Goal: Information Seeking & Learning: Find specific fact

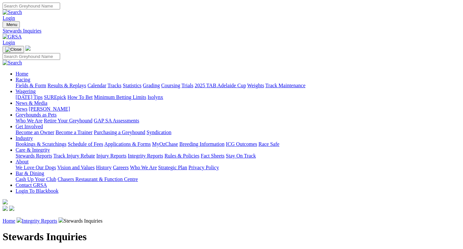
click at [60, 6] on input "Search" at bounding box center [32, 6] width 58 height 7
type input "[PERSON_NAME]"
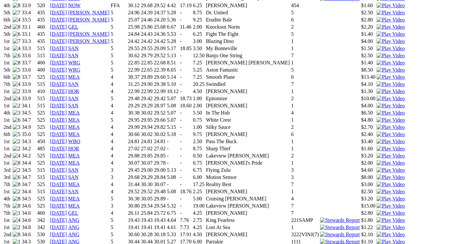
scroll to position [611, 0]
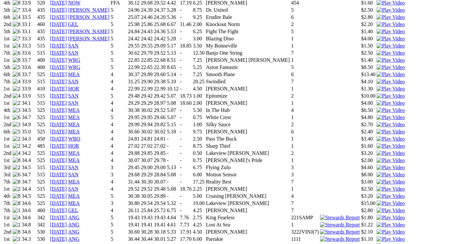
drag, startPoint x: 462, startPoint y: 14, endPoint x: 466, endPoint y: 13, distance: 4.1
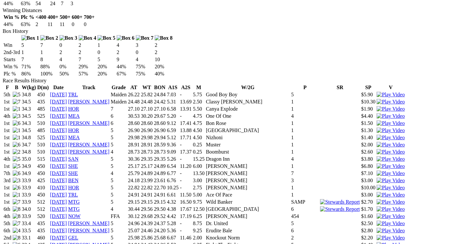
scroll to position [17, 0]
